Goal: Book appointment/travel/reservation

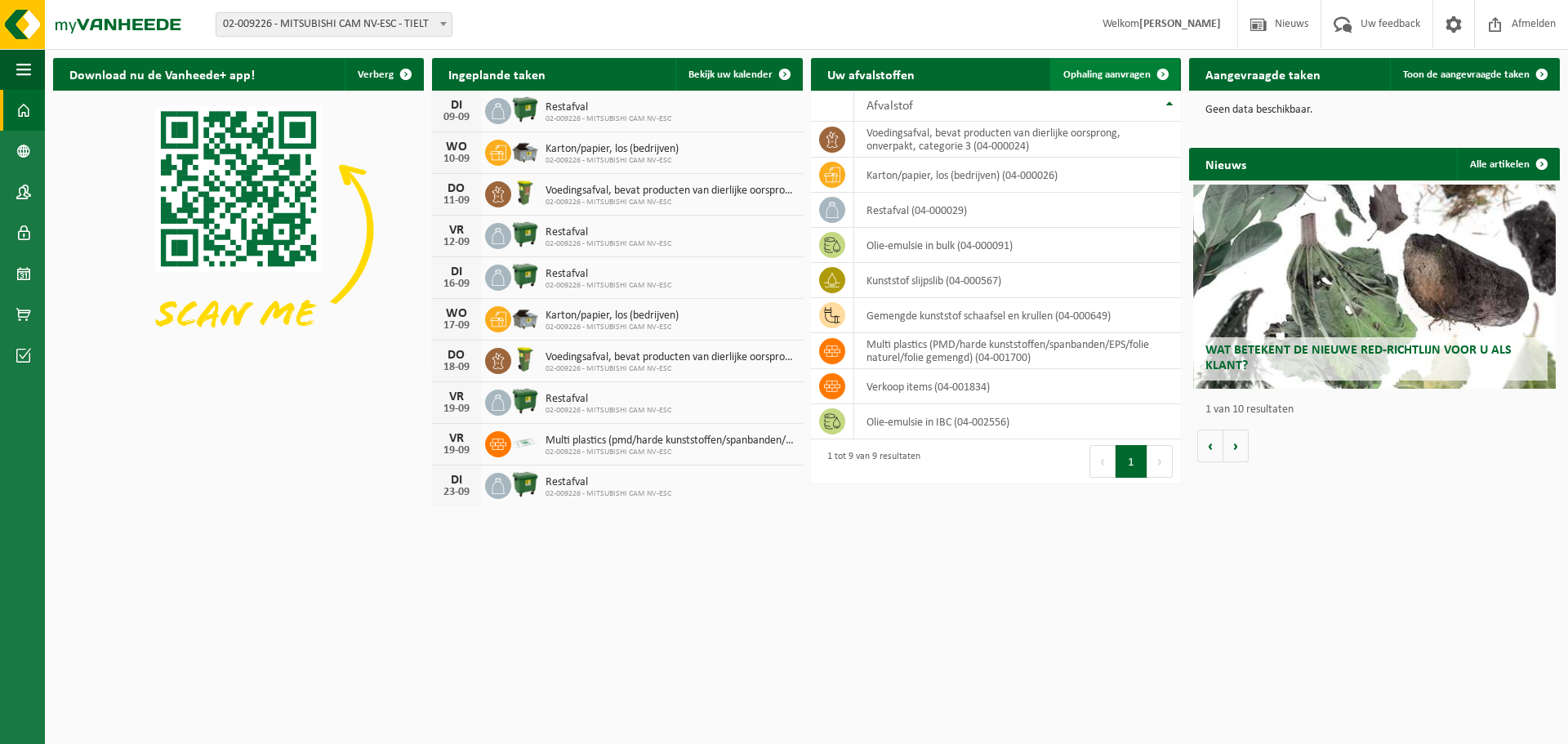
click at [1149, 72] on span at bounding box center [1162, 74] width 32 height 32
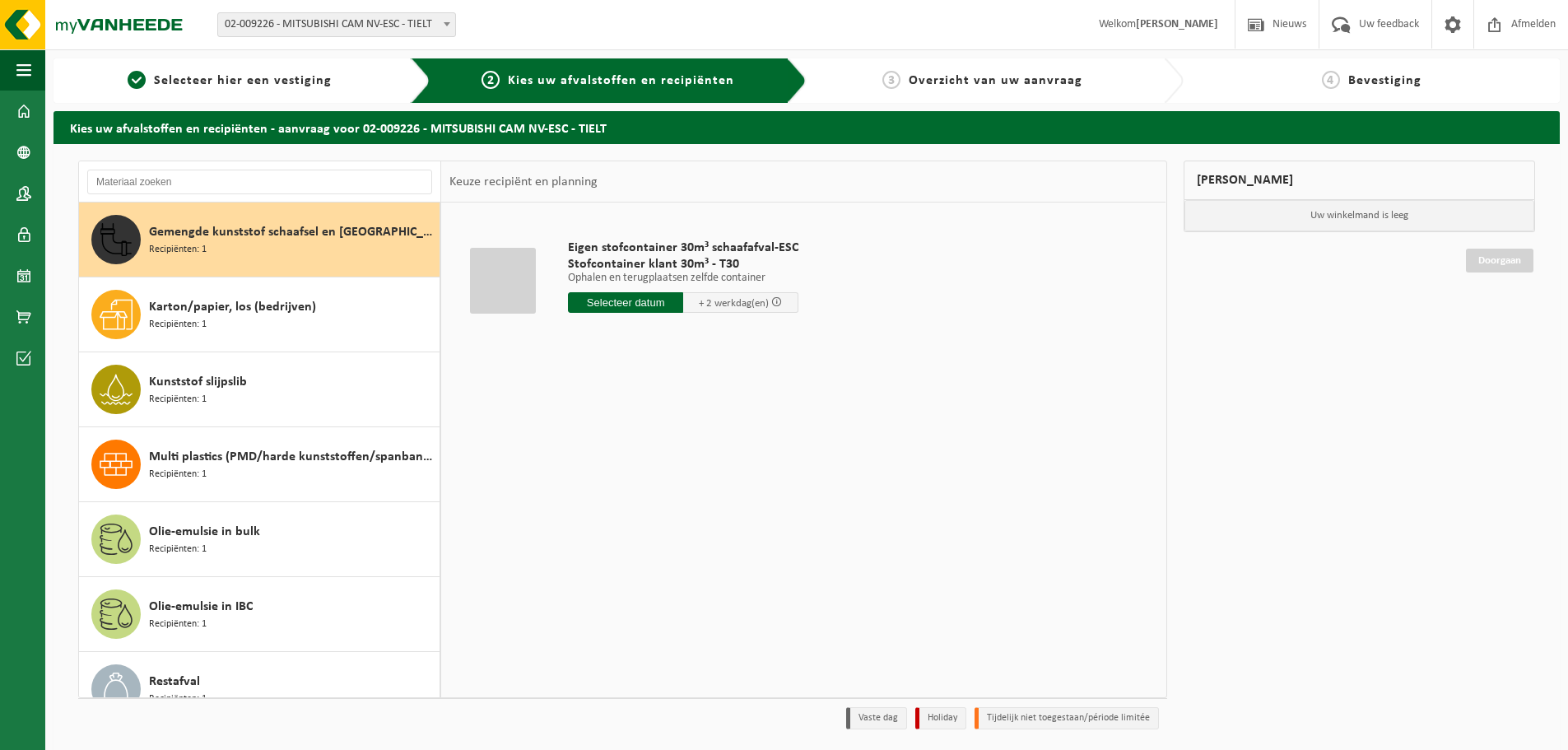
click at [590, 303] on input "text" at bounding box center [626, 303] width 116 height 21
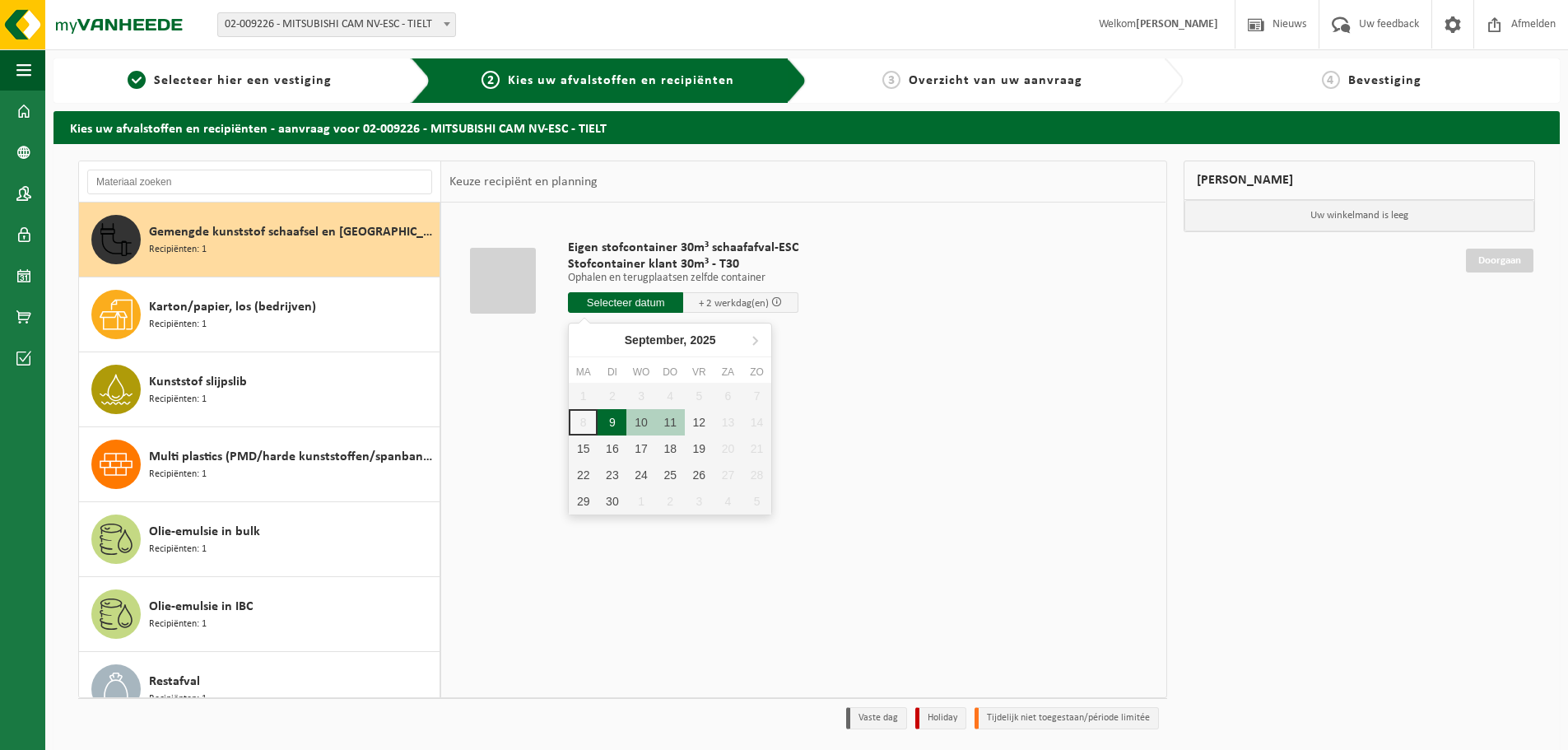
click at [616, 421] on div "9" at bounding box center [612, 422] width 28 height 26
type input "Van 2025-09-09"
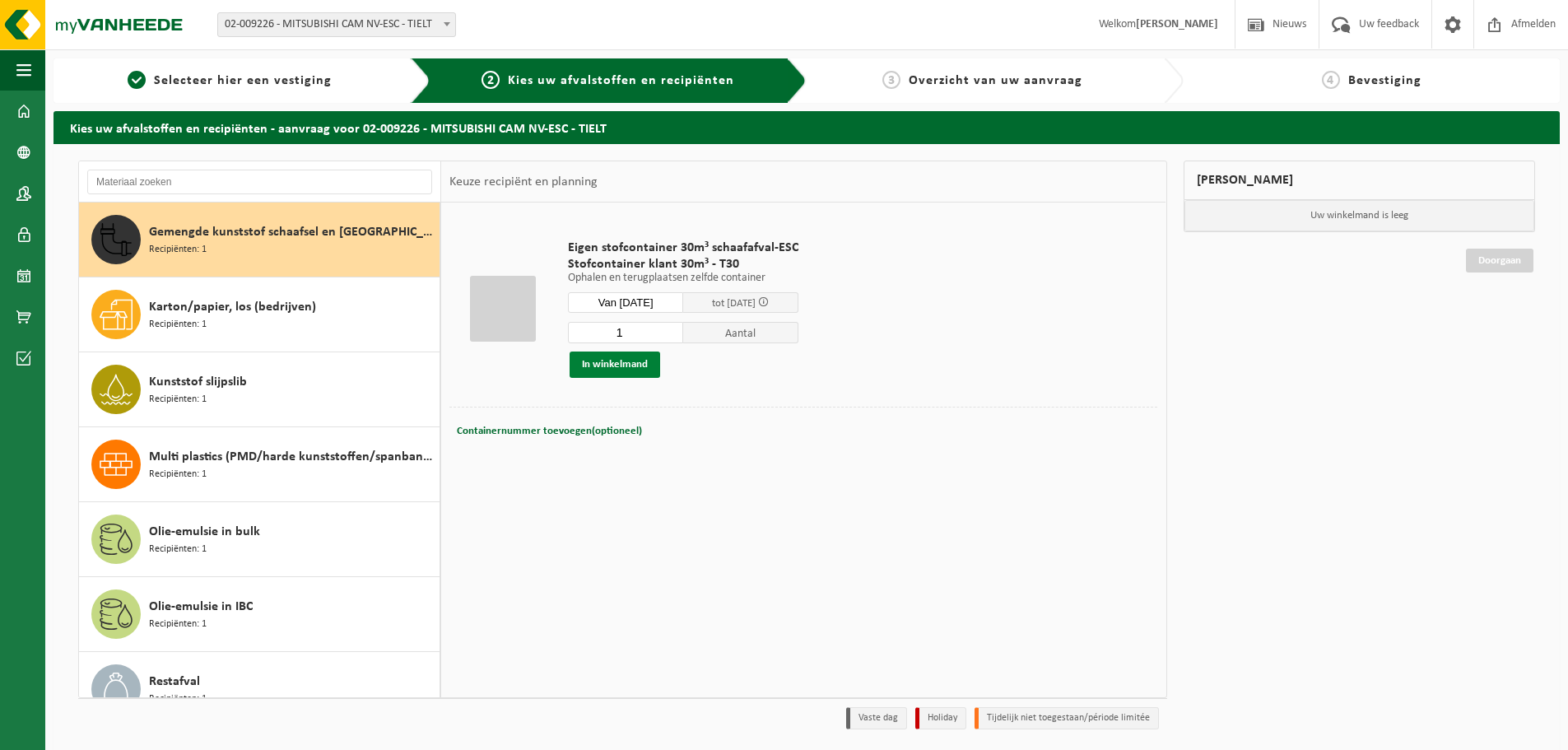
click at [622, 363] on button "In winkelmand" at bounding box center [615, 364] width 91 height 26
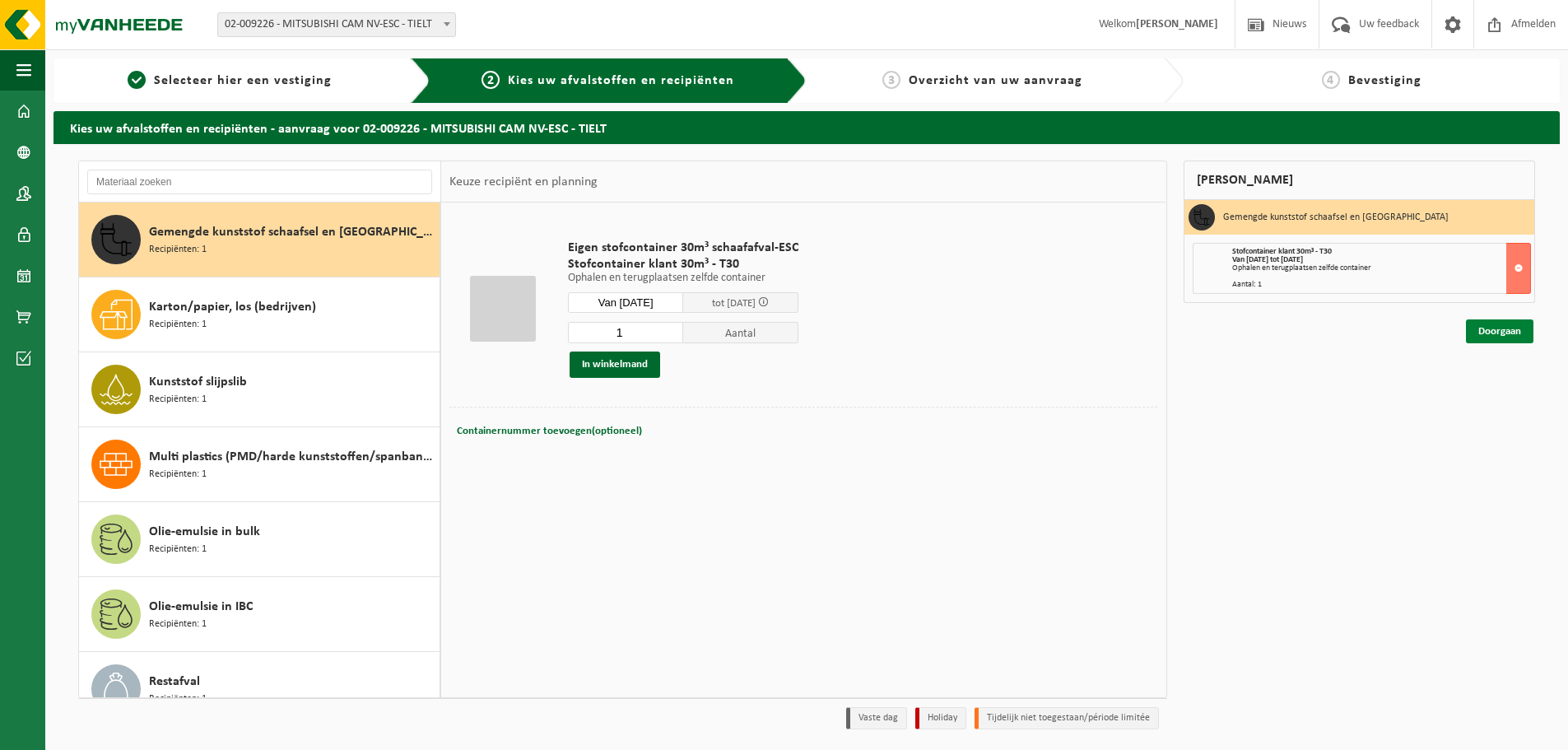
click at [1496, 336] on link "Doorgaan" at bounding box center [1499, 331] width 68 height 23
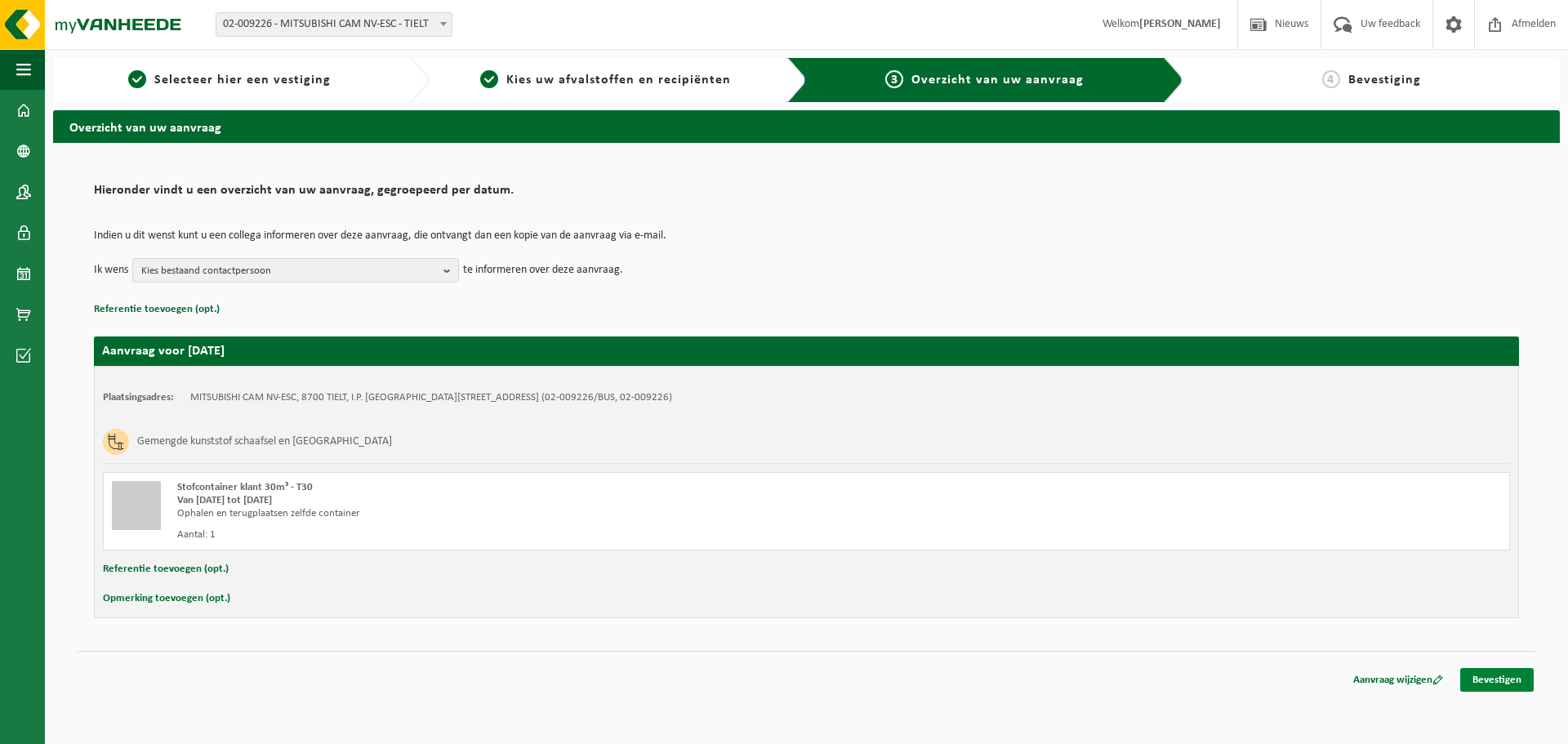
click at [1497, 677] on link "Bevestigen" at bounding box center [1497, 679] width 73 height 23
